Goal: Go to known website: Access a specific website the user already knows

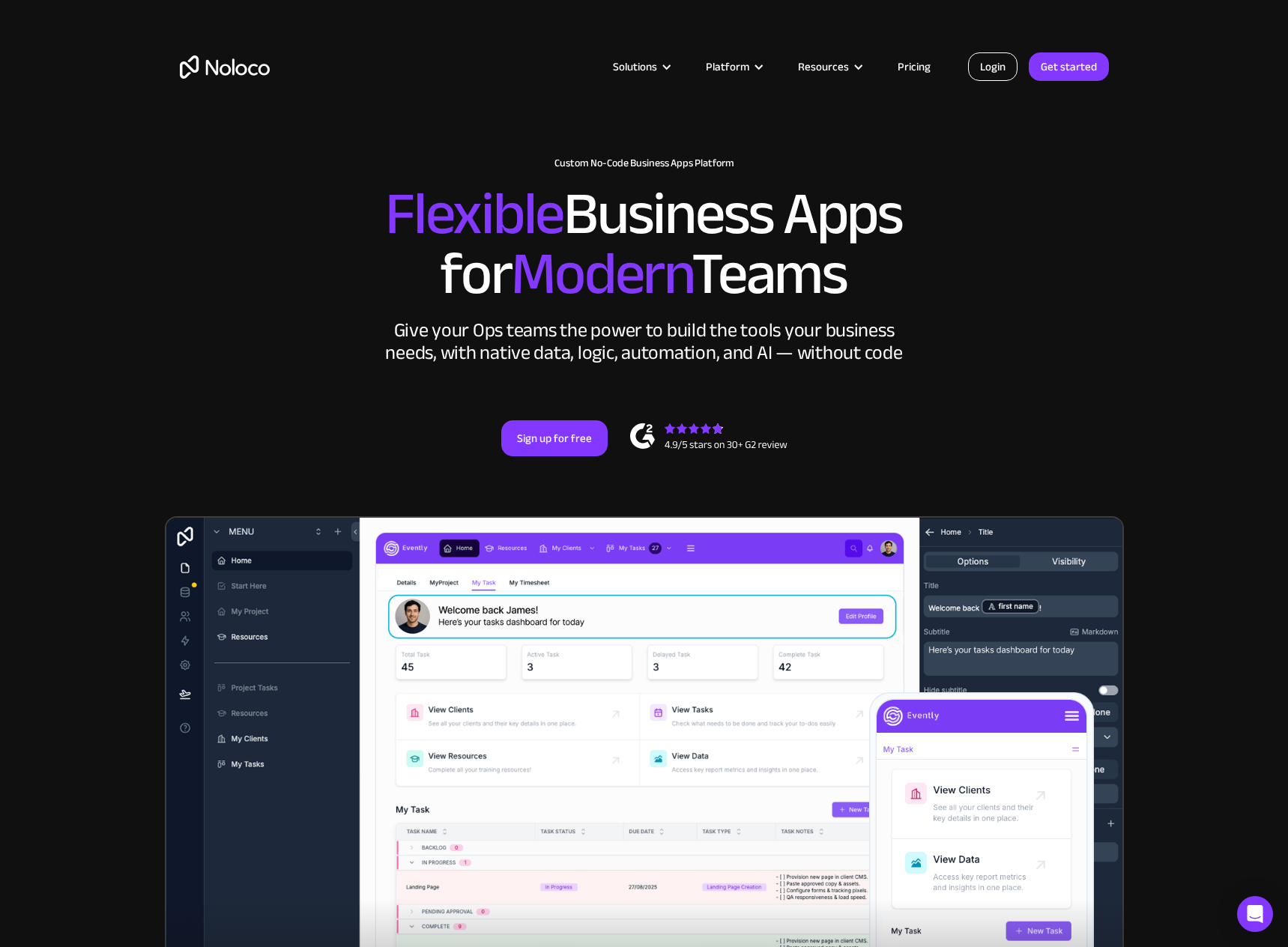
click at [1002, 74] on link "Login" at bounding box center [993, 66] width 50 height 28
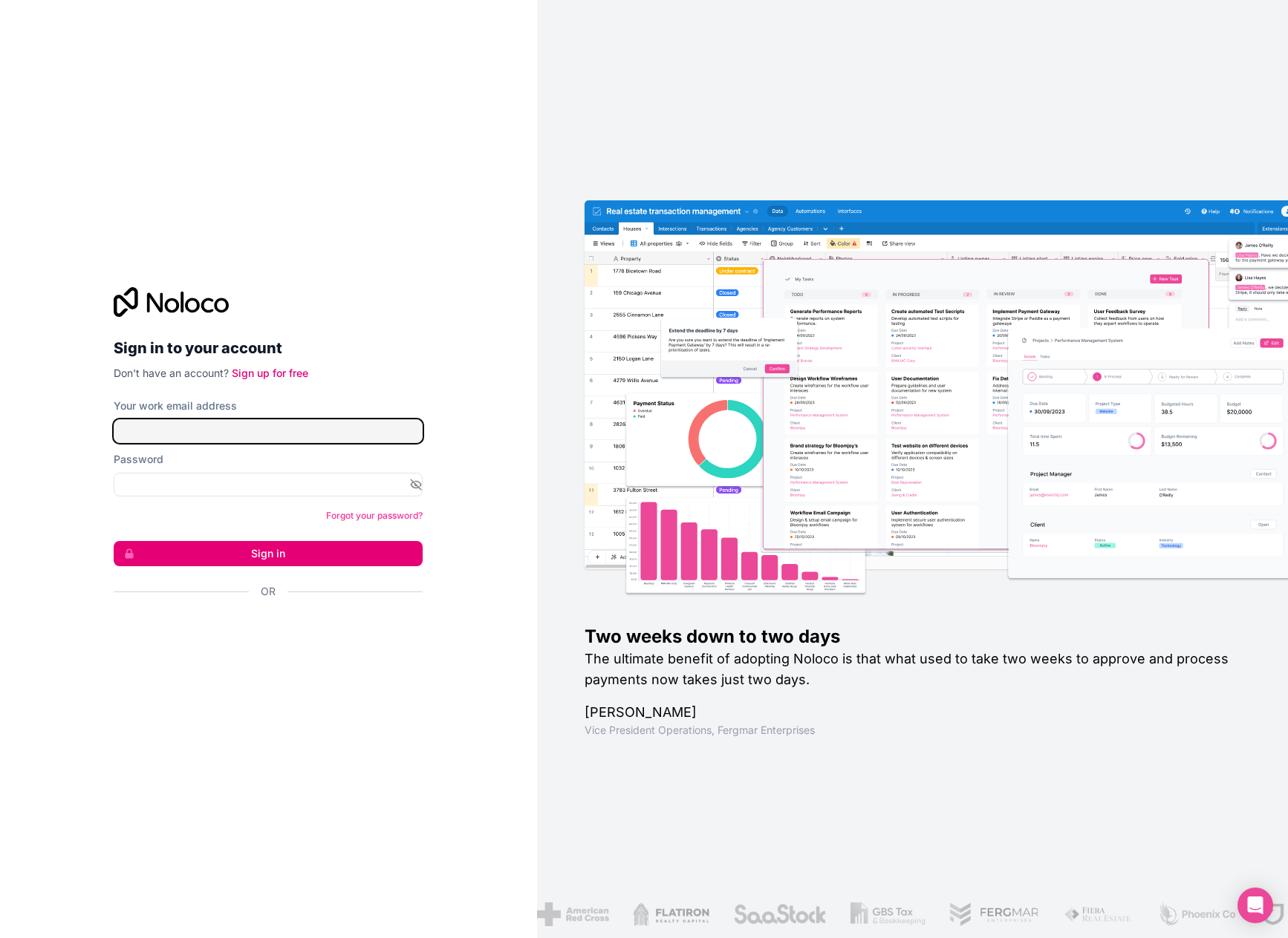
click at [409, 430] on input "Your work email address" at bounding box center [267, 431] width 309 height 24
click at [413, 433] on input "Your work email address" at bounding box center [267, 431] width 309 height 24
click at [385, 434] on input "Your work email address" at bounding box center [267, 431] width 309 height 24
type input "chris.gipple@nightshif"
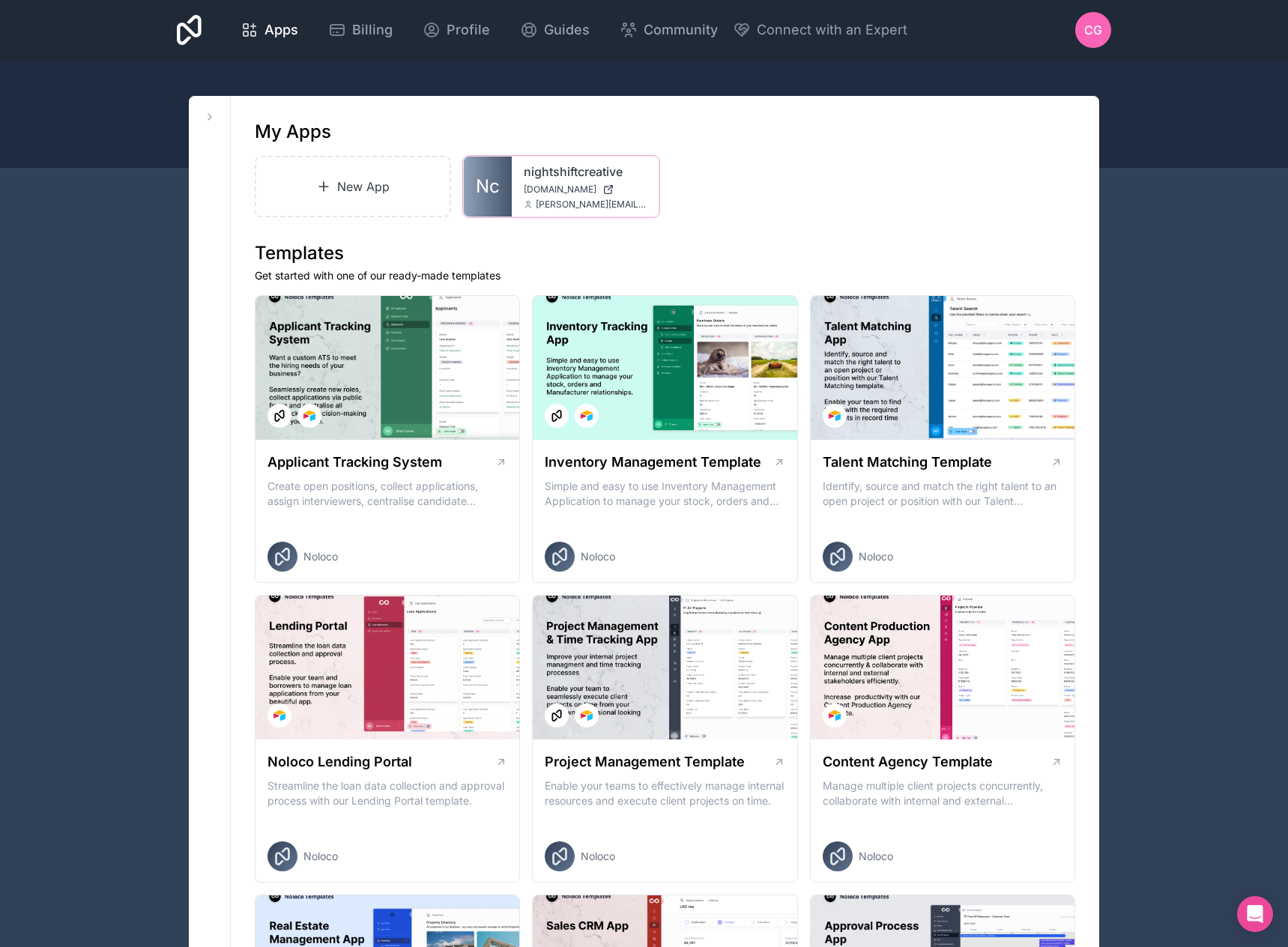
click at [550, 177] on link "nightshiftcreative" at bounding box center [585, 172] width 123 height 18
